Goal: Information Seeking & Learning: Learn about a topic

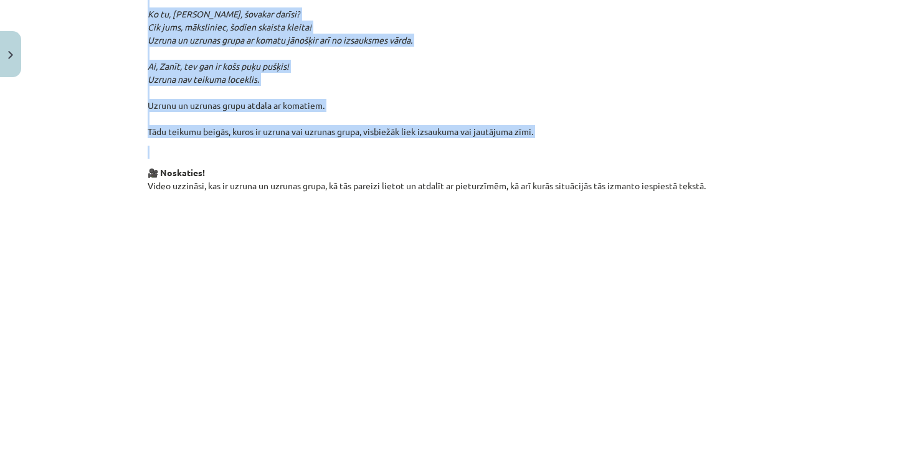
scroll to position [705, 0]
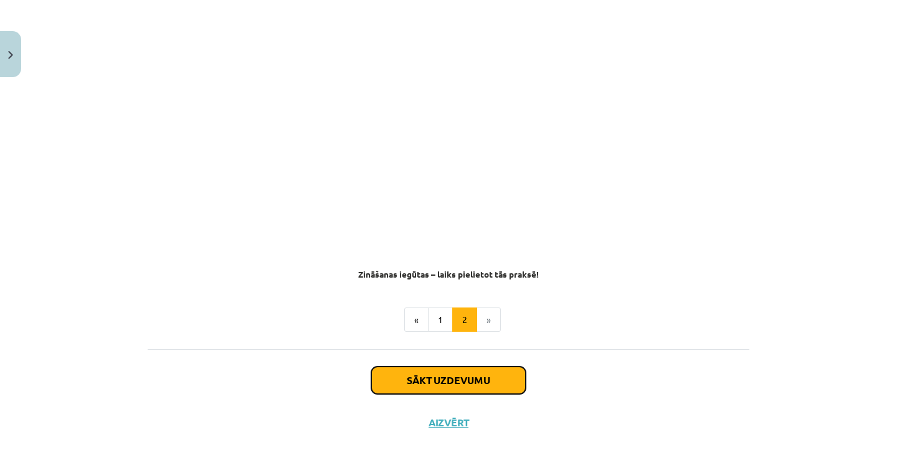
click at [460, 368] on button "Sākt uzdevumu" at bounding box center [448, 380] width 154 height 27
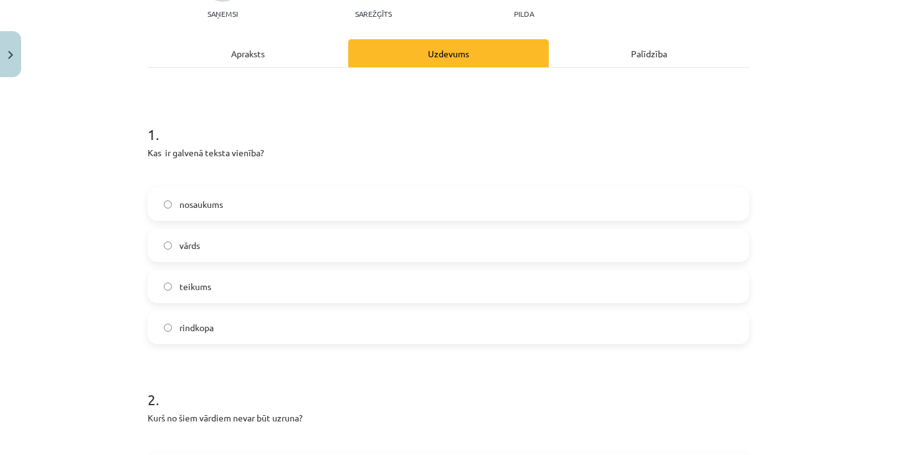
scroll to position [164, 0]
drag, startPoint x: 136, startPoint y: 116, endPoint x: 390, endPoint y: 97, distance: 254.8
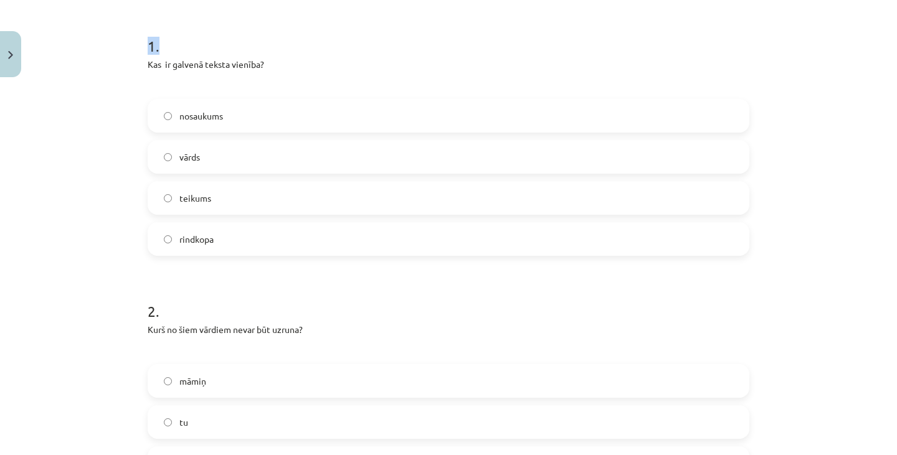
scroll to position [252, 0]
click at [199, 58] on p "Kas ir galvenā teksta vienība?" at bounding box center [449, 64] width 602 height 13
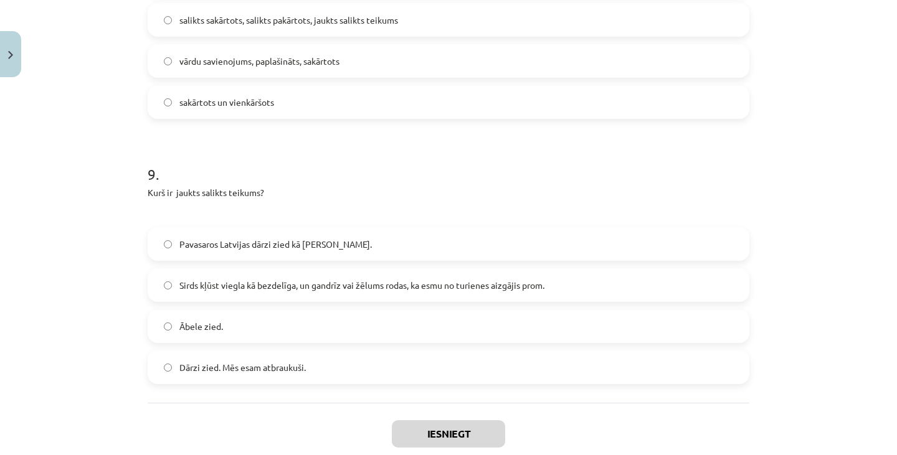
scroll to position [2300, 0]
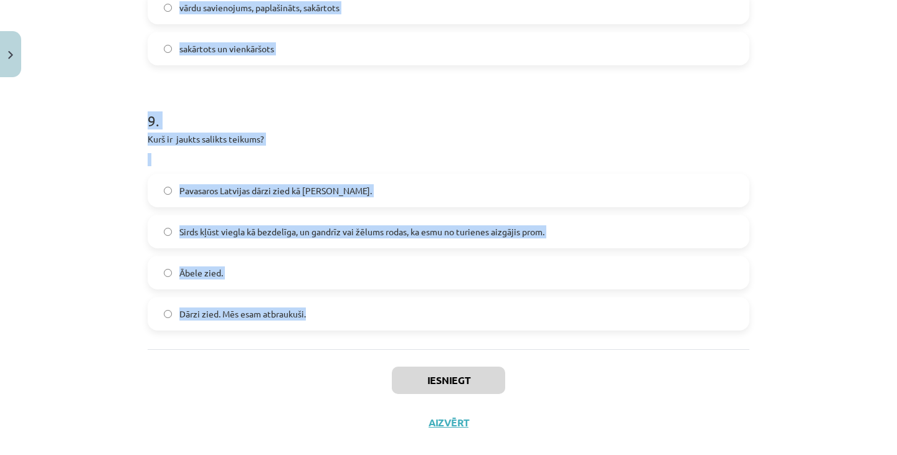
drag, startPoint x: 141, startPoint y: 21, endPoint x: 319, endPoint y: 293, distance: 325.2
copy form "2 . Lor ip dolorsi ametco adipisc? elitseddo eiusm tempori utlabore 5 . Etdo ma…"
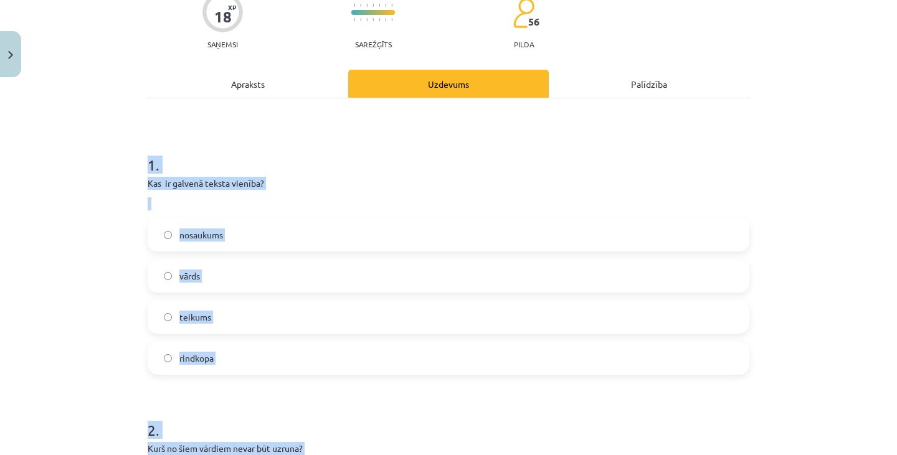
scroll to position [134, 0]
click at [294, 149] on h1 "1 ." at bounding box center [449, 153] width 602 height 39
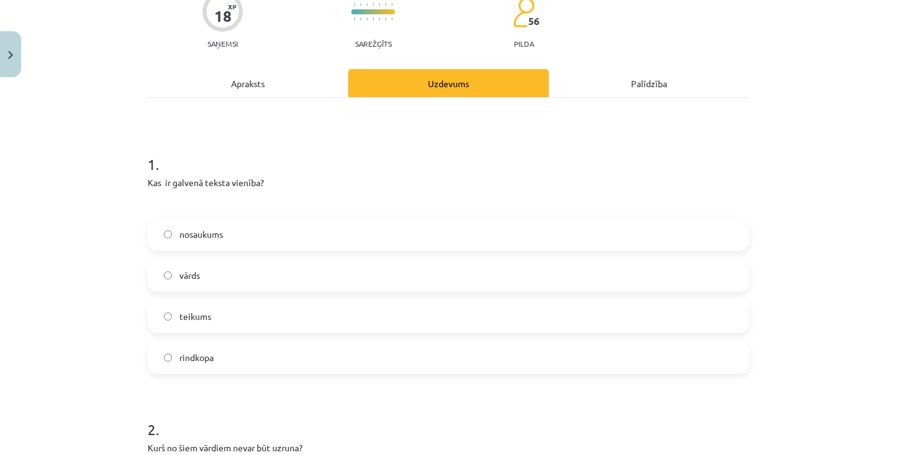
click at [204, 310] on span "teikums" at bounding box center [195, 316] width 32 height 13
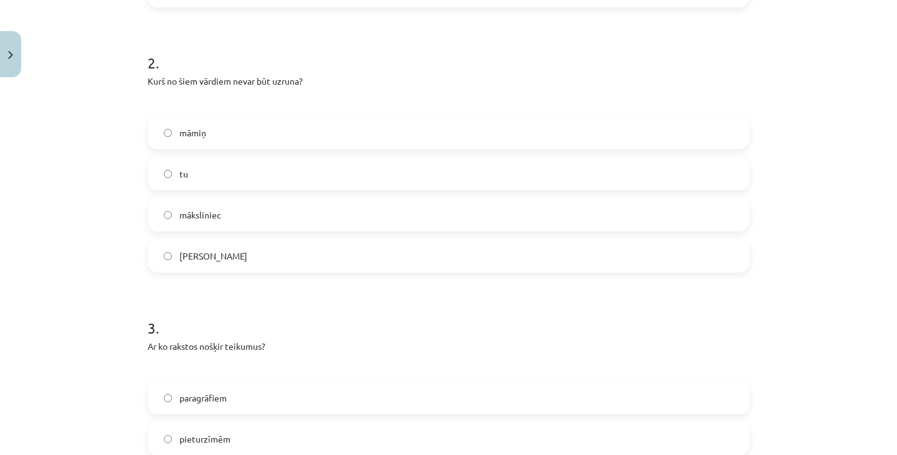
scroll to position [500, 0]
click at [219, 159] on label "tu" at bounding box center [448, 174] width 599 height 31
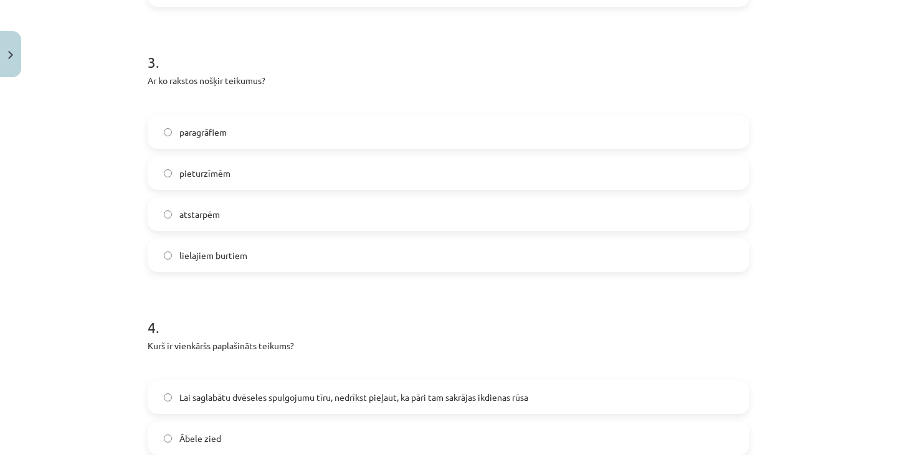
scroll to position [767, 0]
click at [273, 158] on label "pieturzīmēm" at bounding box center [448, 173] width 599 height 31
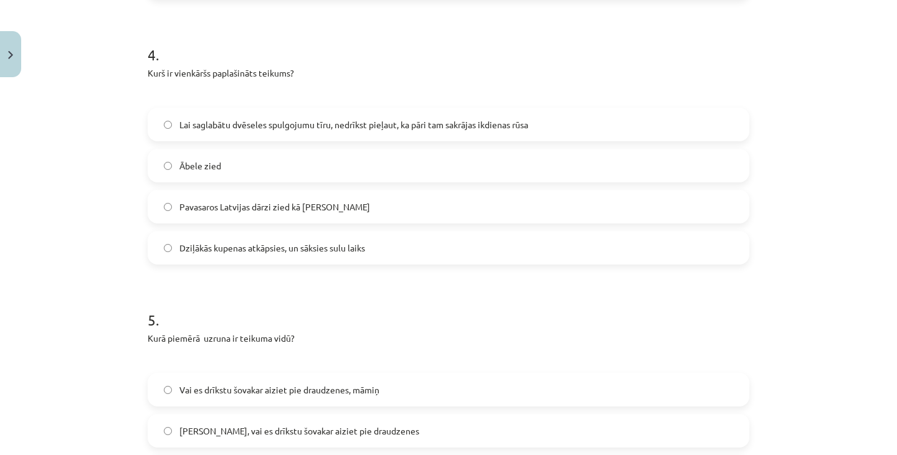
scroll to position [1039, 0]
click at [234, 192] on label "Pavasaros Latvijas dārzi zied kā [PERSON_NAME]" at bounding box center [448, 207] width 599 height 31
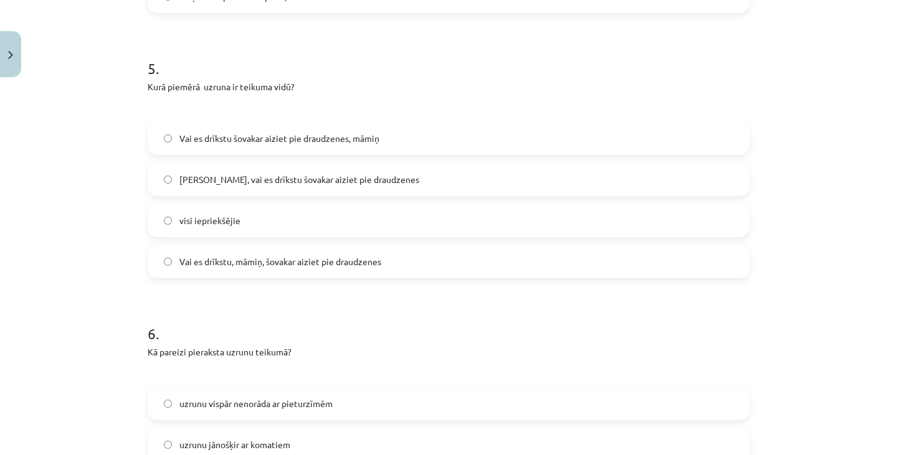
scroll to position [1297, 0]
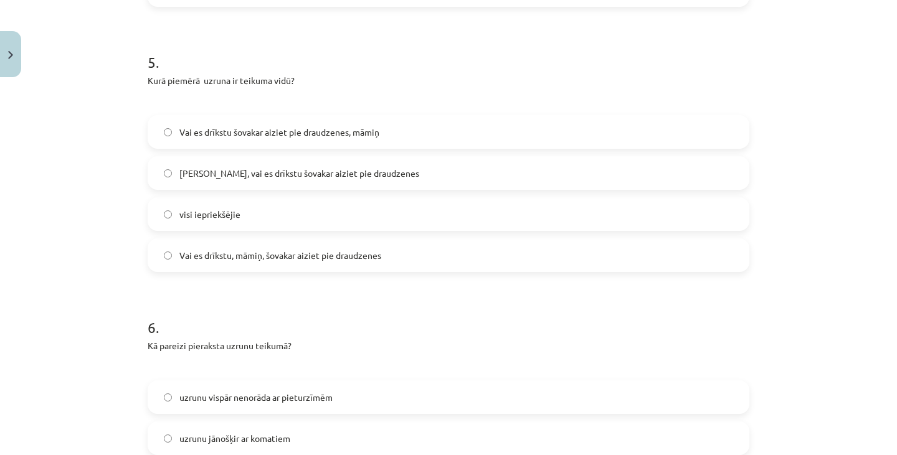
click at [203, 249] on span "Vai es drīkstu, māmiņ, šovakar aiziet pie draudzenes" at bounding box center [280, 255] width 202 height 13
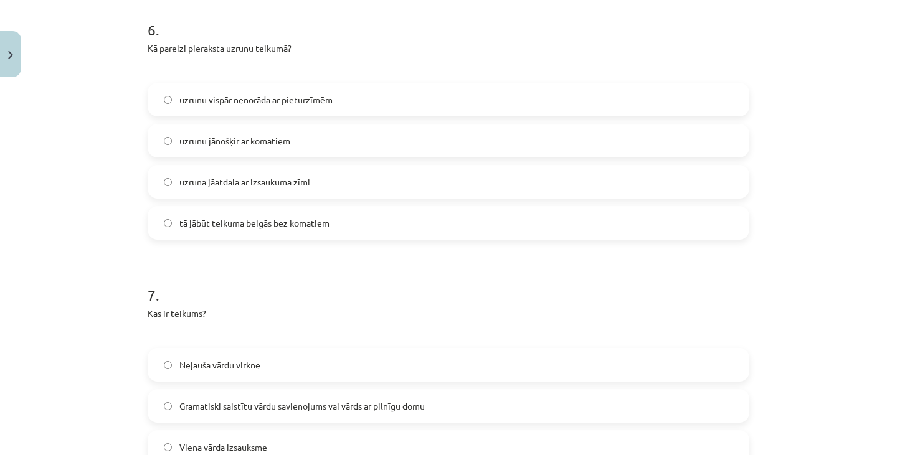
scroll to position [1594, 0]
click at [307, 126] on label "uzrunu jānošķir ar komatiem" at bounding box center [448, 141] width 599 height 31
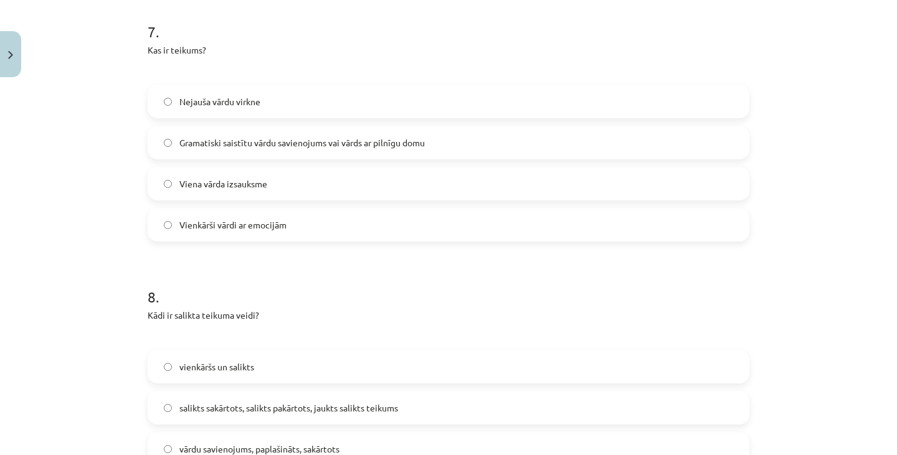
scroll to position [1857, 0]
click at [334, 138] on span "Gramatiski saistītu vārdu savienojums vai vārds ar pilnīgu domu" at bounding box center [301, 144] width 245 height 13
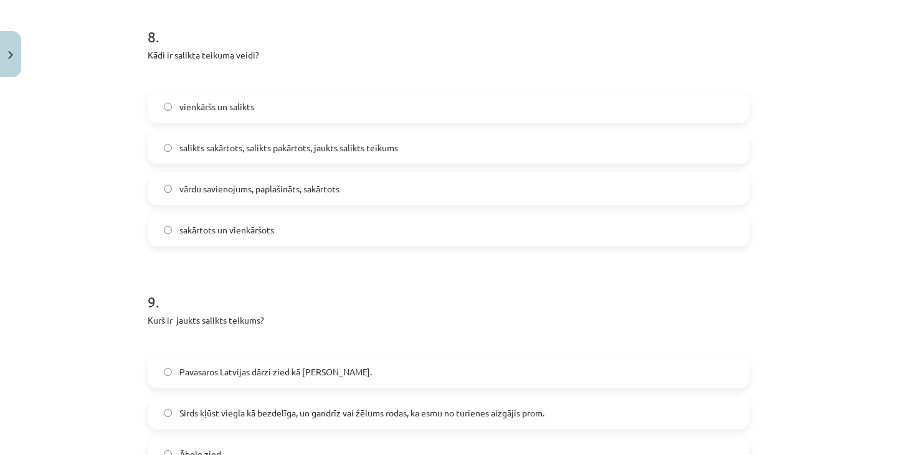
scroll to position [2127, 0]
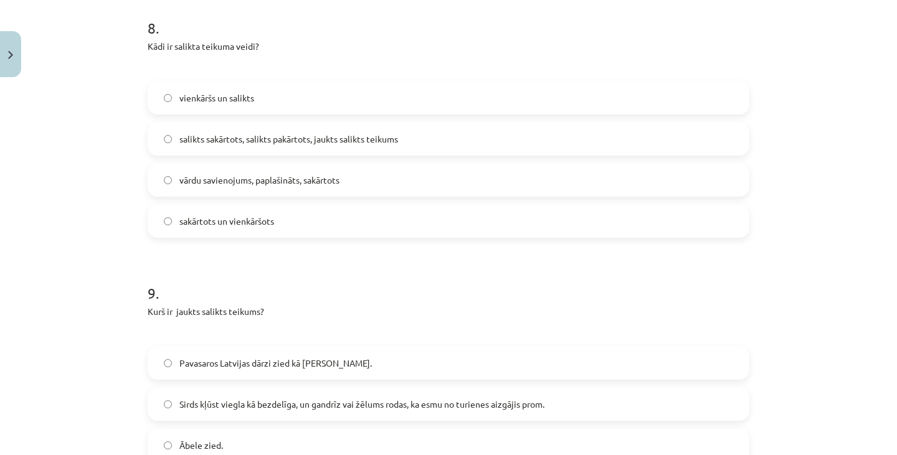
click at [277, 123] on label "salikts sakārtots, salikts pakārtots, jaukts salikts teikums" at bounding box center [448, 138] width 599 height 31
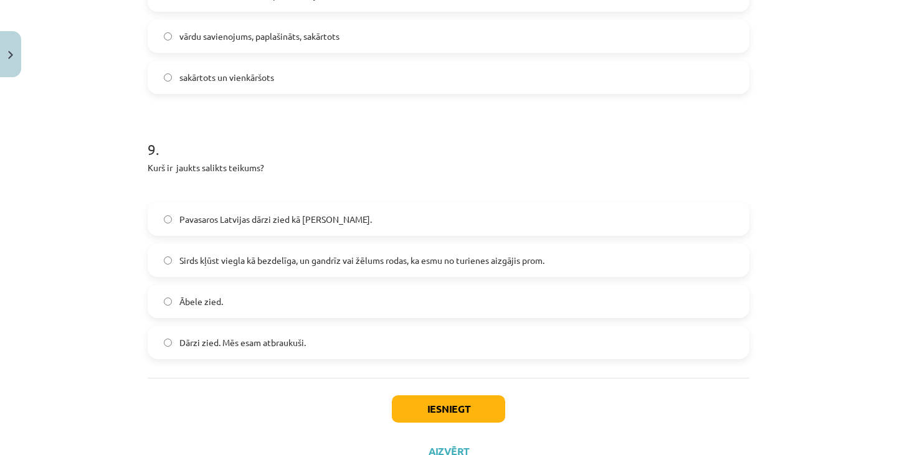
scroll to position [2272, 0]
click at [361, 244] on label "Sirds kļūst viegla kā bezdelīga, un gandrīz vai žēlums rodas, ka esmu no turien…" at bounding box center [448, 259] width 599 height 31
click at [414, 395] on button "Iesniegt" at bounding box center [448, 408] width 113 height 27
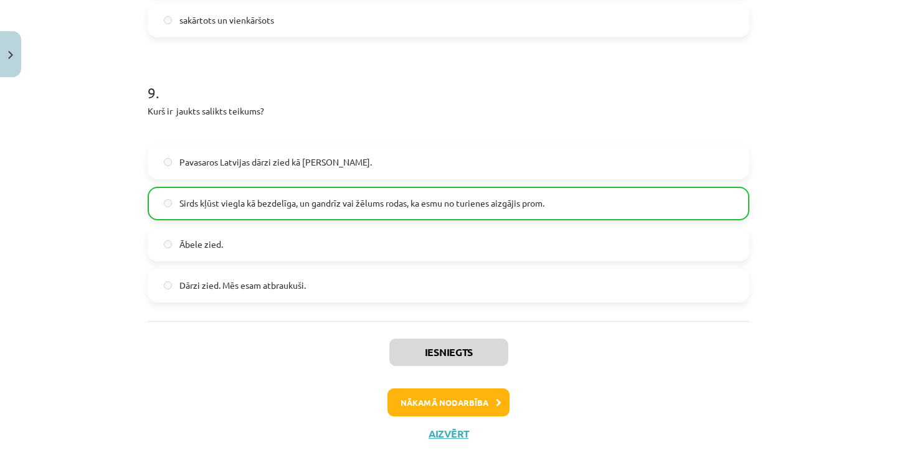
scroll to position [2397, 0]
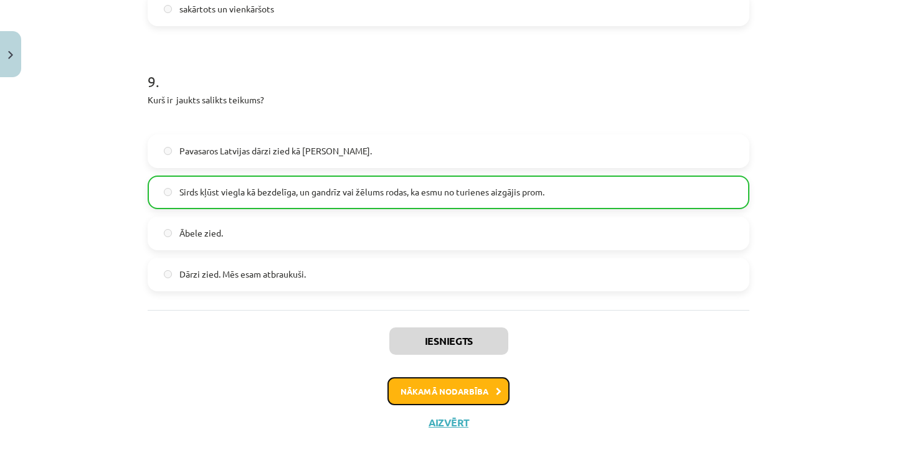
click at [437, 377] on button "Nākamā nodarbība" at bounding box center [448, 391] width 122 height 29
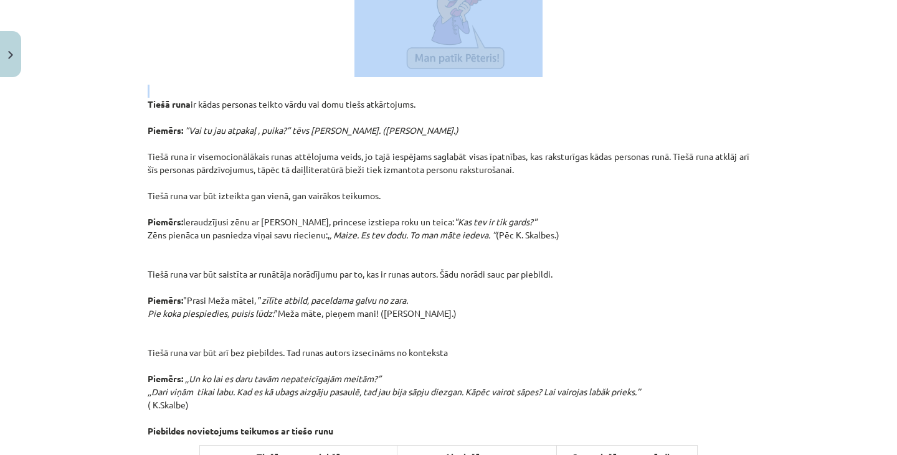
scroll to position [524, 0]
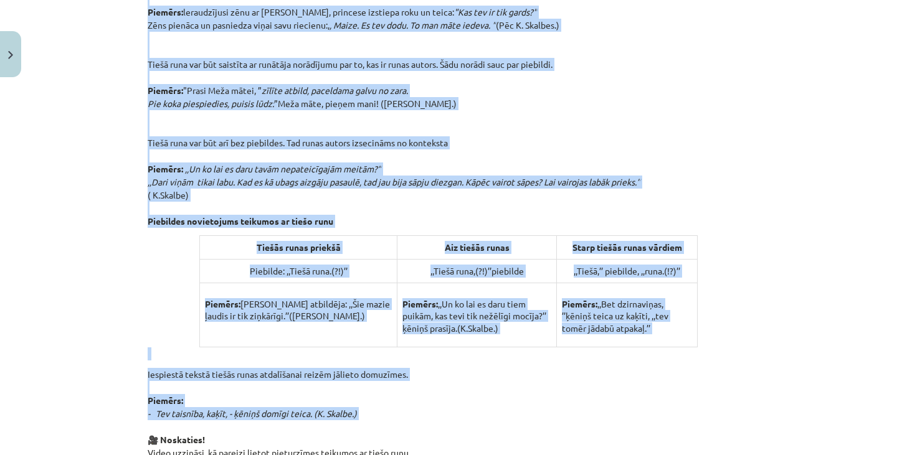
drag, startPoint x: 141, startPoint y: 103, endPoint x: 473, endPoint y: 421, distance: 459.4
click at [473, 421] on div "10 XP Saņemsi Sarežģīts 56 pilda Apraksts Uzdevums Palīdzība 2. Tiešā runa Tieš…" at bounding box center [448, 209] width 616 height 1300
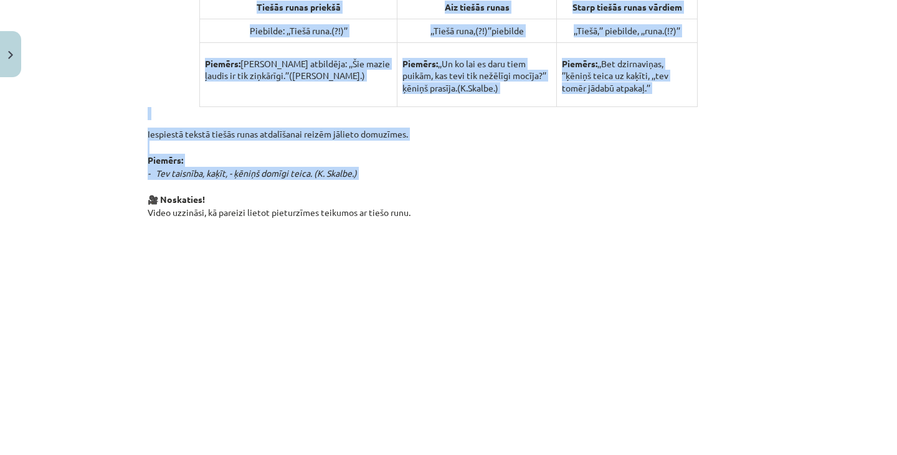
scroll to position [958, 0]
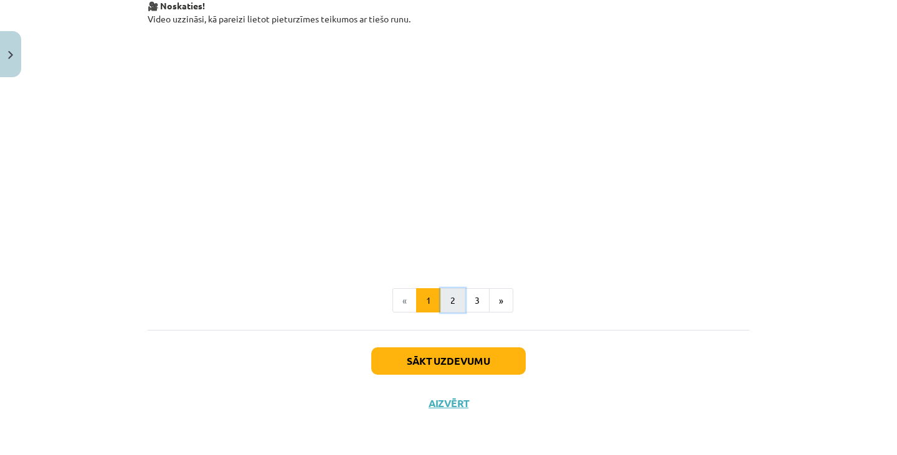
click at [448, 296] on button "2" at bounding box center [452, 300] width 25 height 25
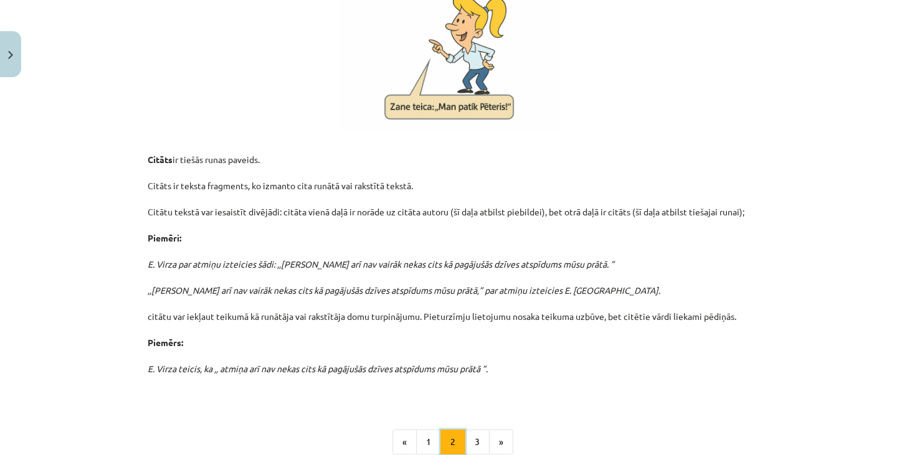
scroll to position [299, 0]
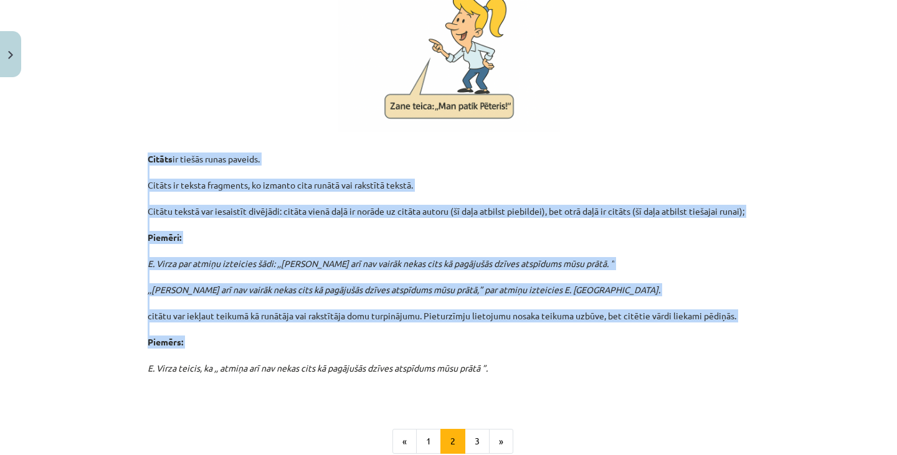
drag, startPoint x: 141, startPoint y: 158, endPoint x: 518, endPoint y: 354, distance: 425.3
click at [518, 354] on div "10 XP Saņemsi Sarežģīts 56 pilda Apraksts Uzdevums Palīdzība 3. Citāts Citāts i…" at bounding box center [448, 175] width 616 height 782
click at [301, 253] on p "Citāts ir tiešās runas paveids. Citāts ir teksta fragments, ko izmanto cita run…" at bounding box center [449, 270] width 602 height 262
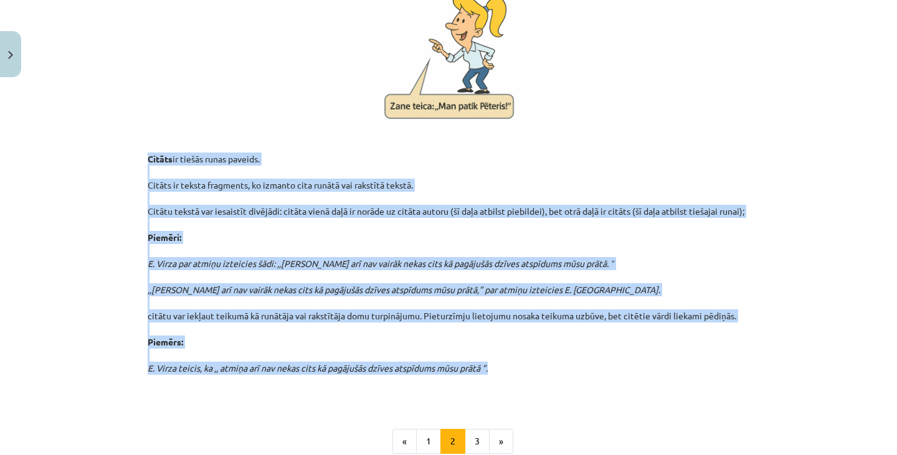
drag, startPoint x: 138, startPoint y: 154, endPoint x: 507, endPoint y: 365, distance: 425.4
click at [507, 365] on div "10 XP Saņemsi Sarežģīts 56 pilda Apraksts Uzdevums Palīdzība 3. Citāts Citāts i…" at bounding box center [448, 175] width 616 height 782
click at [473, 439] on button "3" at bounding box center [477, 441] width 25 height 25
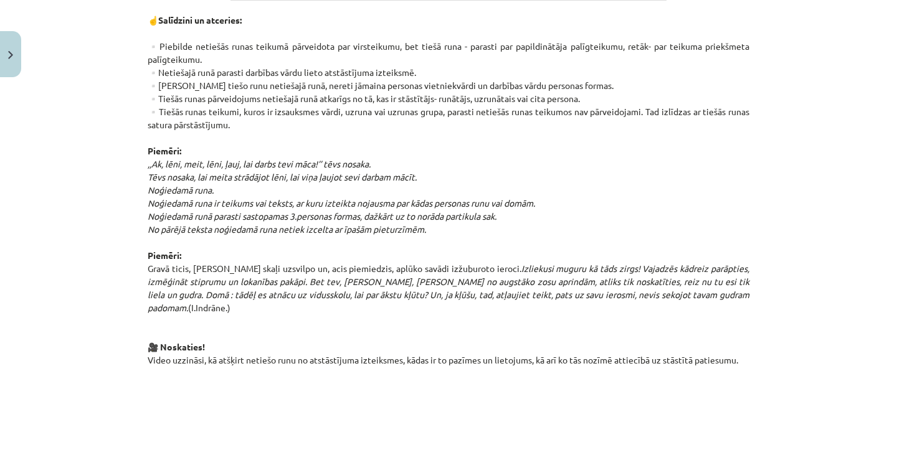
scroll to position [569, 0]
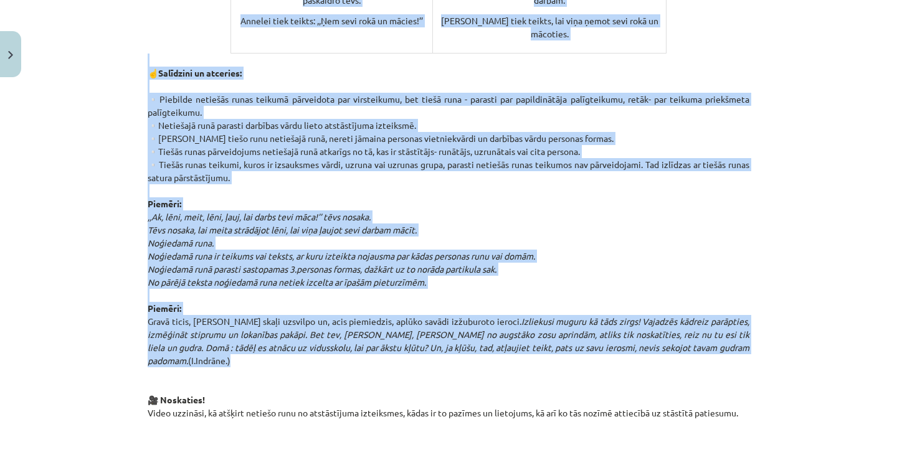
drag, startPoint x: 142, startPoint y: 209, endPoint x: 720, endPoint y: 346, distance: 593.9
click at [720, 346] on div "10 XP Saņemsi Sarežģīts 56 pilda Apraksts Uzdevums Palīdzība 4. Netiešā runa Kā…" at bounding box center [448, 185] width 616 height 1343
copy div "Lorem ipsumdol sitam con adip elitseddoeiu temp inc utlabor etdo. Magnaa enima …"
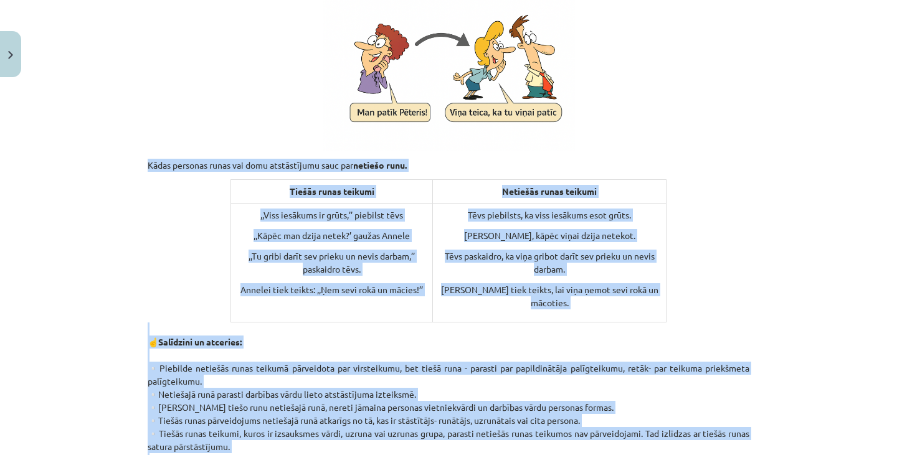
scroll to position [299, 0]
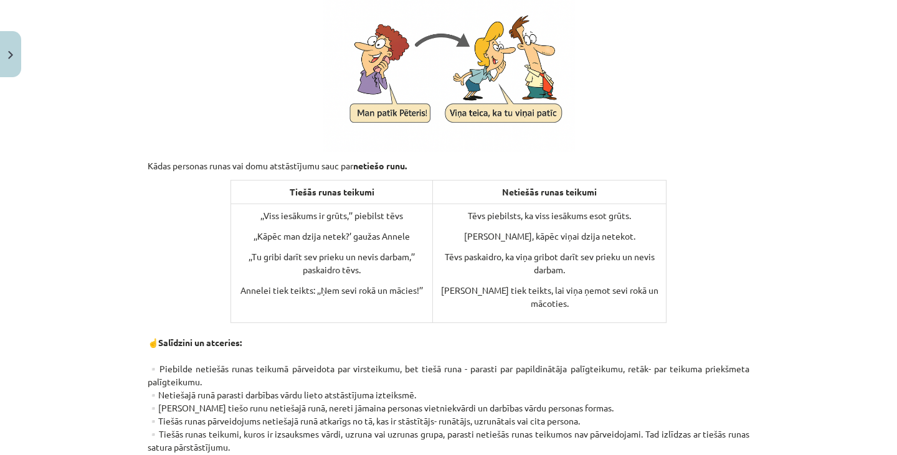
click at [659, 129] on p at bounding box center [449, 68] width 602 height 168
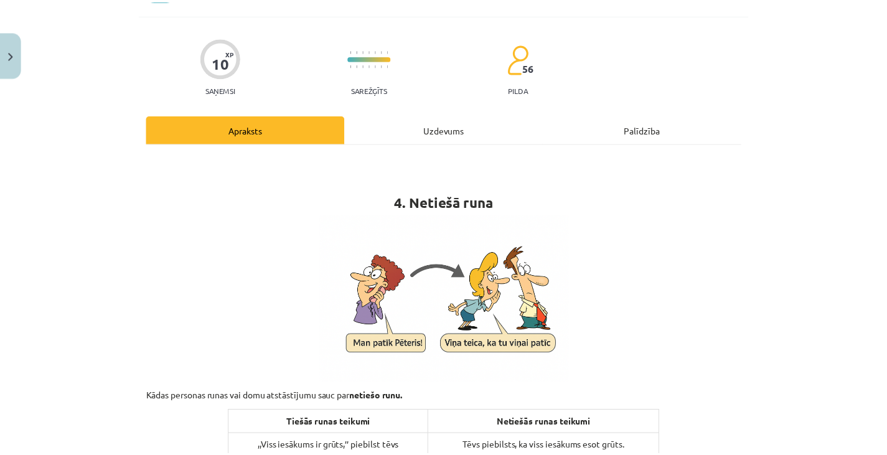
scroll to position [67, 0]
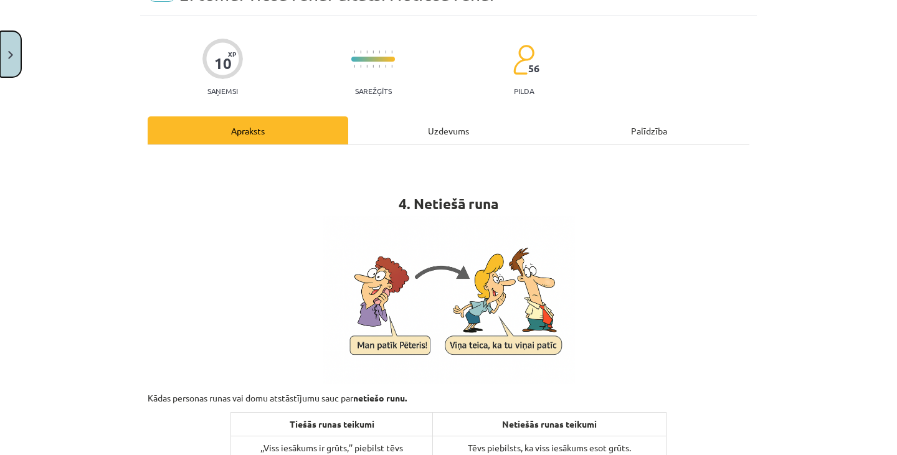
click at [0, 40] on button "Close" at bounding box center [10, 54] width 21 height 46
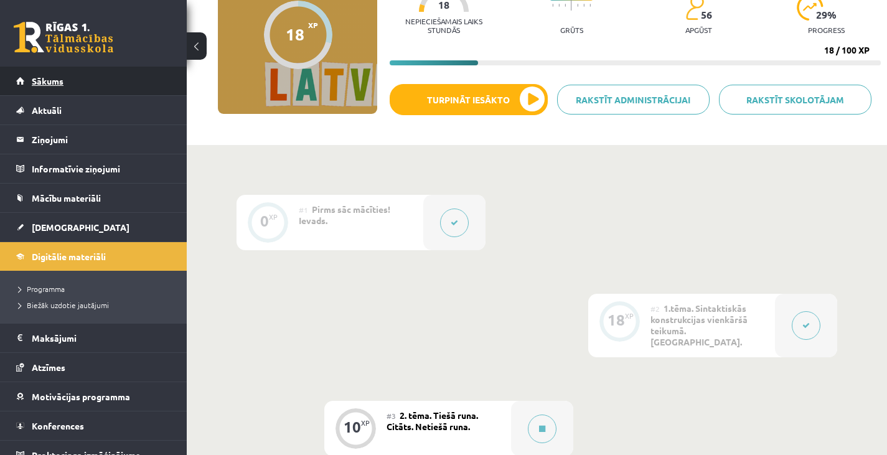
click at [84, 86] on link "Sākums" at bounding box center [93, 81] width 155 height 29
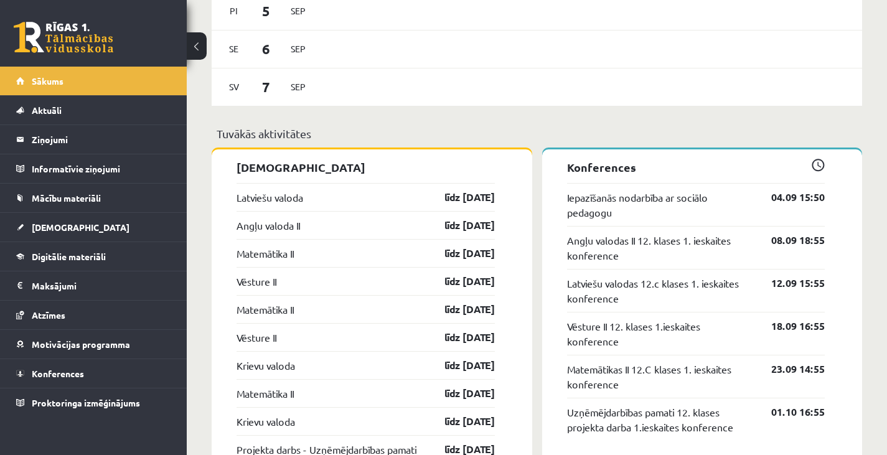
scroll to position [886, 0]
